Goal: Navigation & Orientation: Find specific page/section

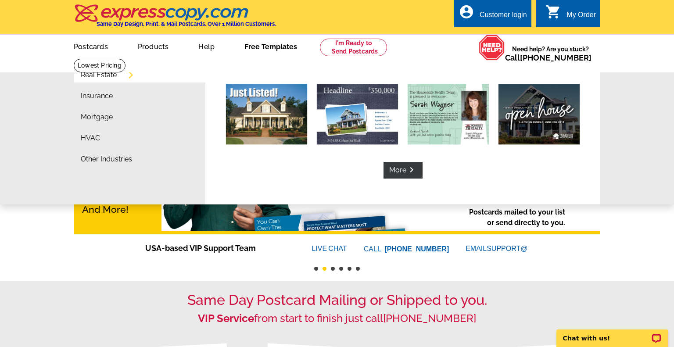
click at [99, 72] on link "Real Estate" at bounding box center [99, 75] width 36 height 7
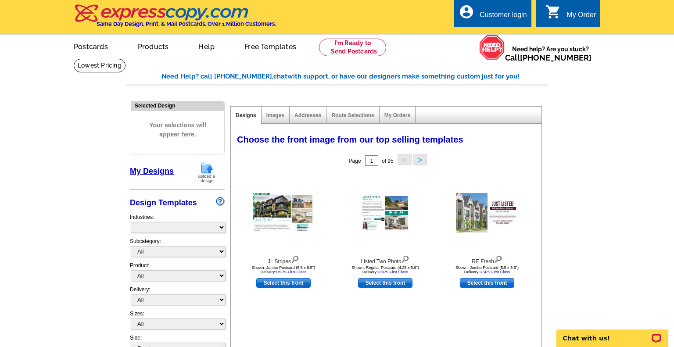
select select "785"
click at [90, 47] on link "Postcards" at bounding box center [90, 46] width 61 height 21
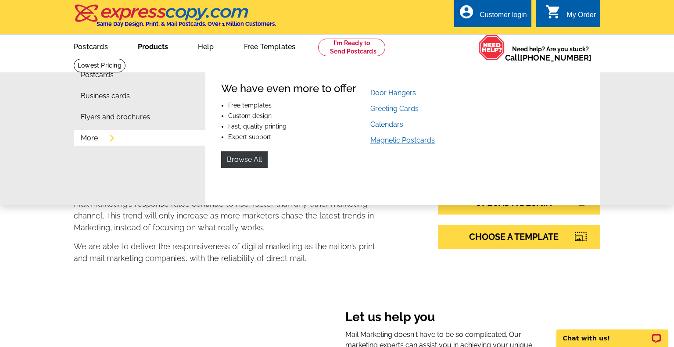
click at [389, 141] on link "Magnetic Postcards" at bounding box center [402, 140] width 65 height 8
